Goal: Book appointment/travel/reservation

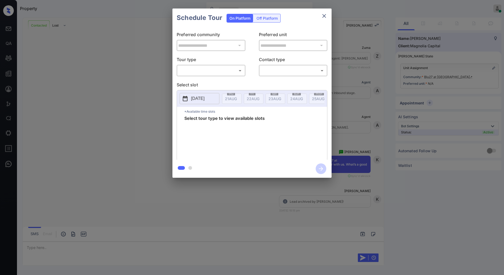
scroll to position [315, 0]
click at [227, 71] on body "Property [PERSON_NAME] Online Set yourself offline Set yourself on break Profil…" at bounding box center [252, 137] width 504 height 275
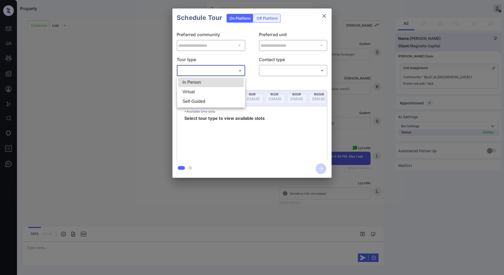
click at [222, 81] on li "In Person" at bounding box center [211, 83] width 66 height 10
type input "********"
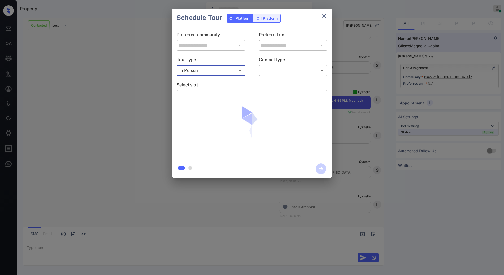
scroll to position [384, 0]
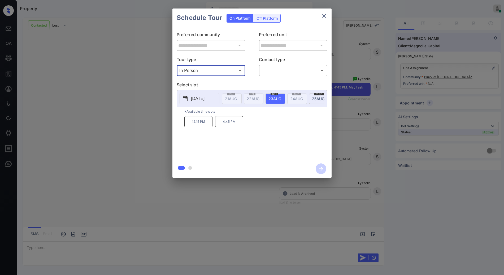
click at [325, 14] on icon "close" at bounding box center [324, 16] width 6 height 6
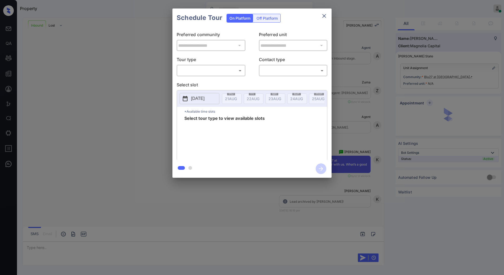
scroll to position [113, 0]
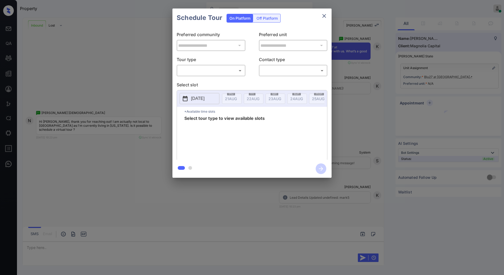
click at [220, 75] on div "​ ​" at bounding box center [211, 70] width 69 height 11
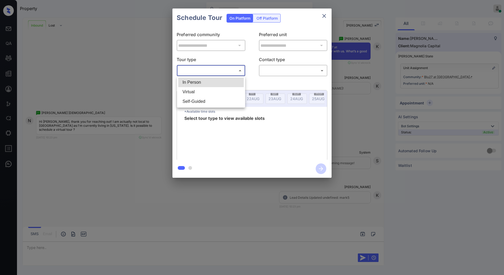
click at [220, 74] on body "Property Anurag Kotwal Online Set yourself offline Set yourself on break Profil…" at bounding box center [252, 137] width 504 height 275
click at [229, 92] on li "Virtual" at bounding box center [211, 92] width 66 height 10
type input "*******"
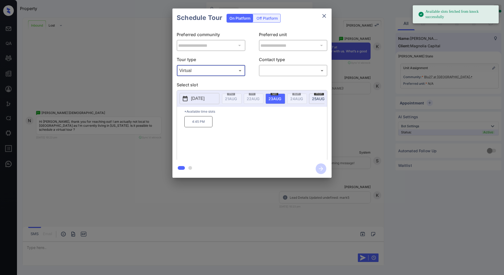
click at [325, 15] on icon "close" at bounding box center [324, 16] width 4 height 4
